Goal: Check status: Check status

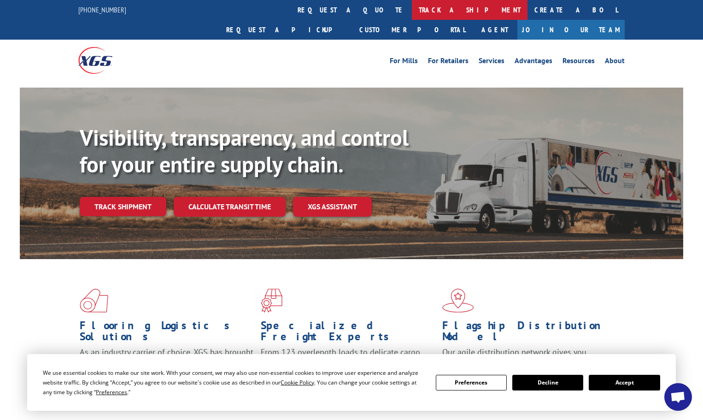
click at [412, 12] on link "track a shipment" at bounding box center [470, 10] width 116 height 20
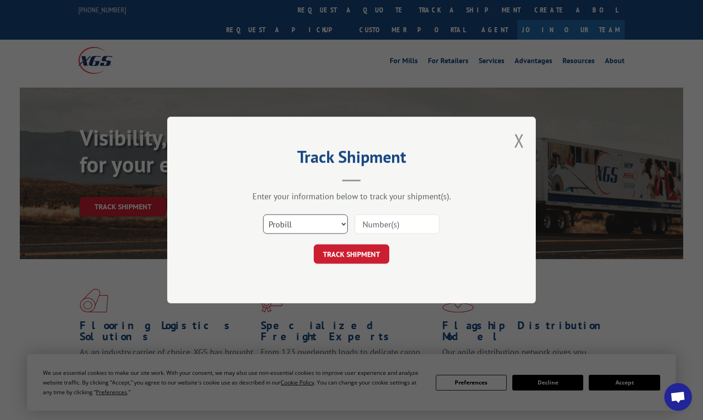
click at [298, 222] on select "Select category... Probill BOL PO" at bounding box center [305, 223] width 85 height 19
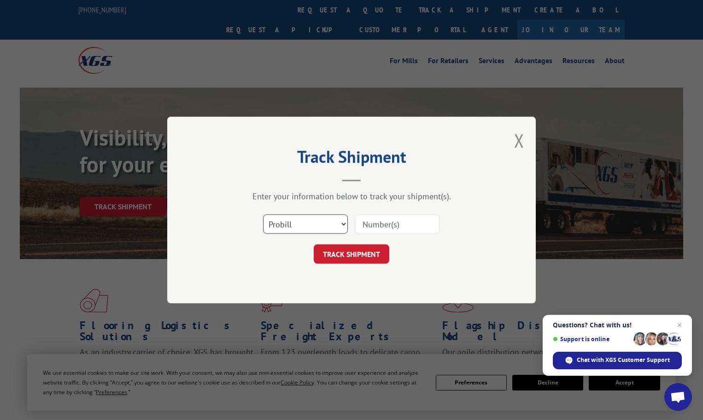
select select "po"
click at [263, 214] on select "Select category... Probill BOL PO" at bounding box center [305, 223] width 85 height 19
click at [383, 225] on input at bounding box center [397, 223] width 85 height 19
paste input "22540242"
type input "22540242"
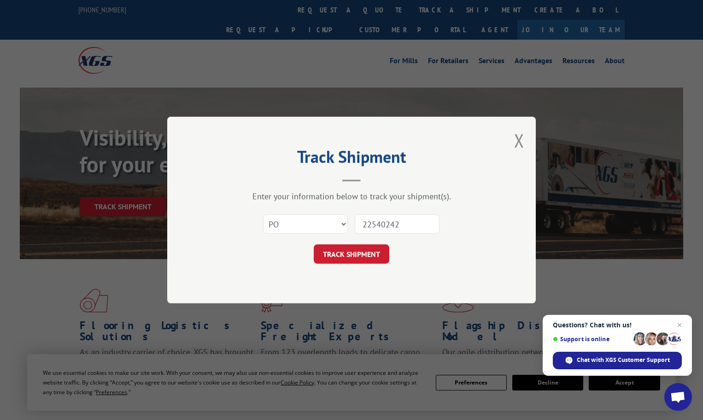
drag, startPoint x: 359, startPoint y: 252, endPoint x: 397, endPoint y: 254, distance: 38.3
click at [374, 253] on button "TRACK SHIPMENT" at bounding box center [352, 253] width 76 height 19
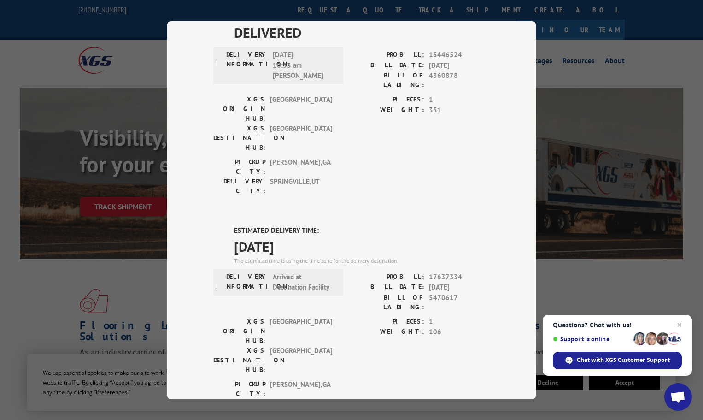
scroll to position [92, 0]
